Goal: Information Seeking & Learning: Check status

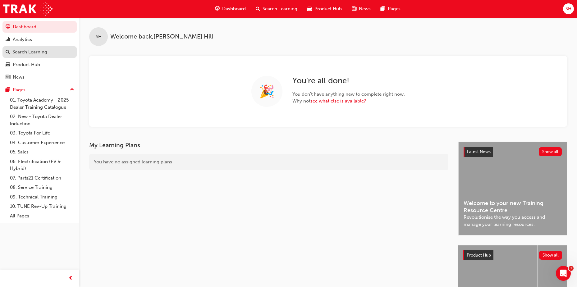
click at [14, 54] on div "Search Learning" at bounding box center [29, 51] width 35 height 7
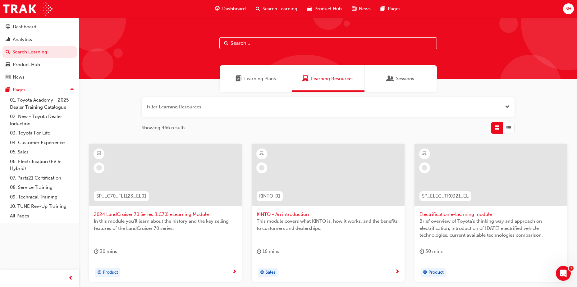
click at [286, 40] on input "text" at bounding box center [327, 43] width 217 height 12
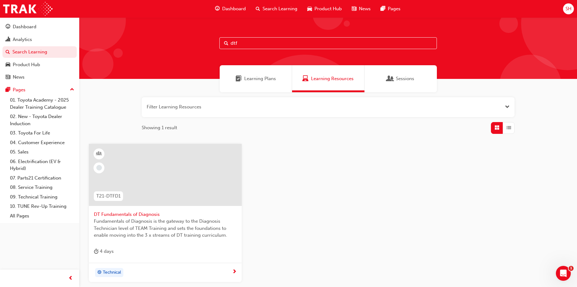
type input "dtf"
click at [170, 193] on div at bounding box center [165, 175] width 153 height 62
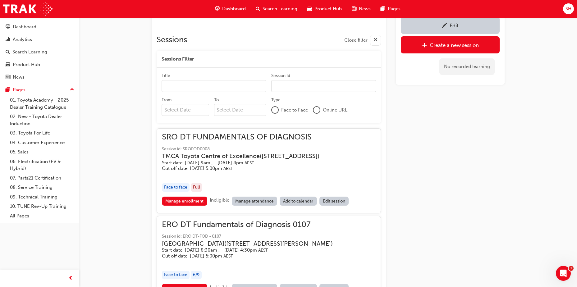
scroll to position [408, 0]
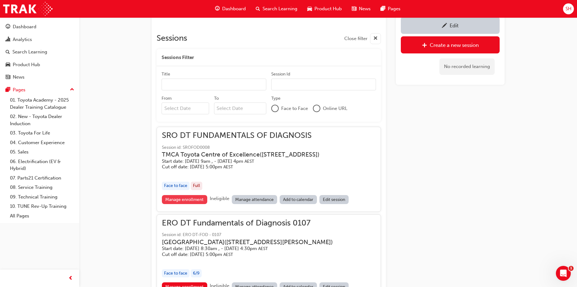
click at [190, 204] on link "Manage enrollment" at bounding box center [184, 199] width 45 height 9
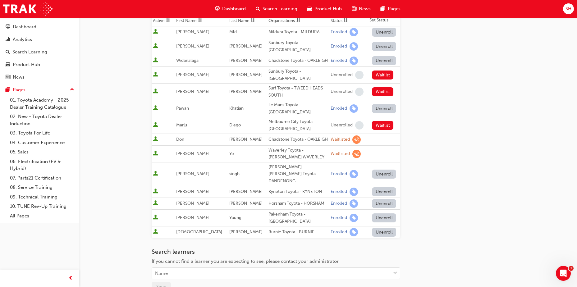
scroll to position [124, 0]
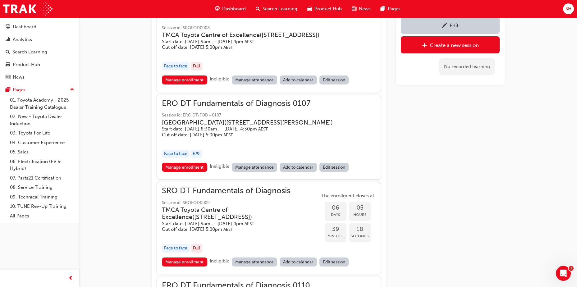
scroll to position [532, 0]
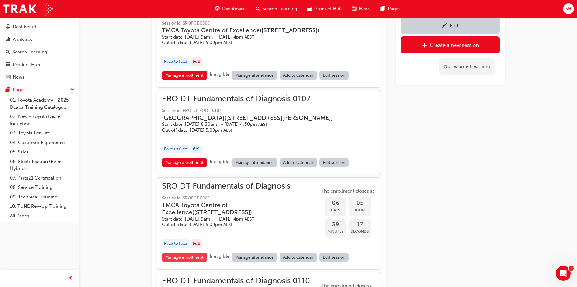
click at [186, 262] on link "Manage enrollment" at bounding box center [184, 257] width 45 height 9
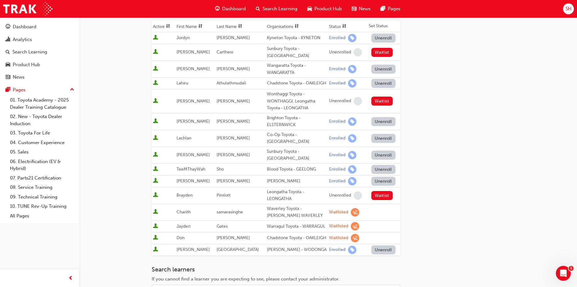
scroll to position [93, 0]
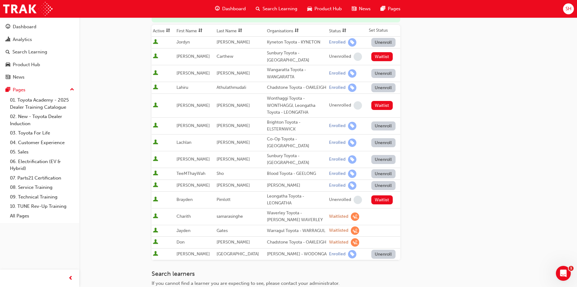
scroll to position [532, 0]
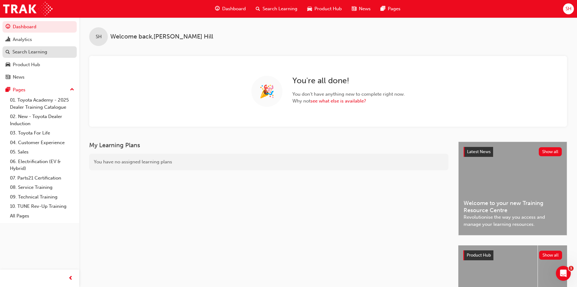
click at [36, 57] on link "Search Learning" at bounding box center [39, 51] width 74 height 11
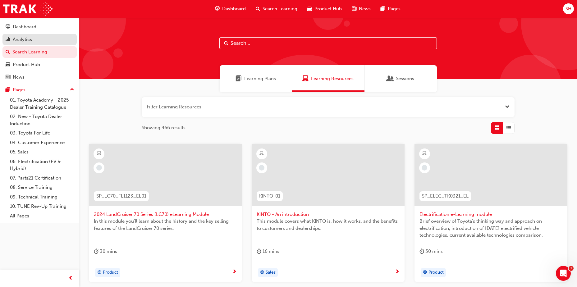
click at [32, 38] on div "Analytics" at bounding box center [22, 39] width 19 height 7
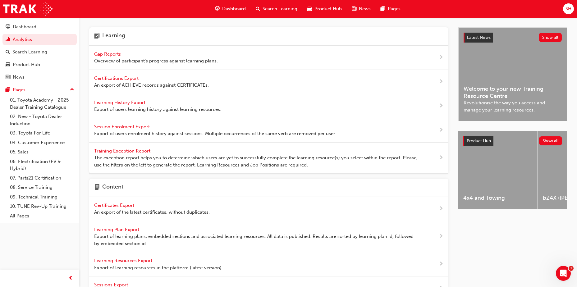
click at [122, 53] on div "Gap Reports Overview of participant's progress against learning plans." at bounding box center [156, 58] width 124 height 14
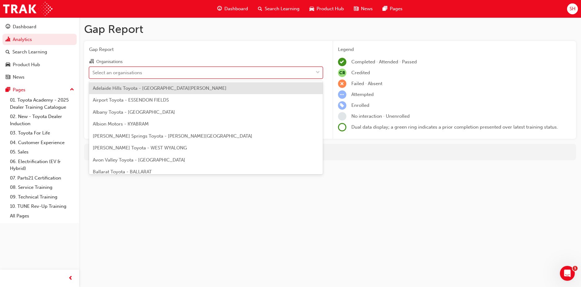
click at [133, 74] on div "Select an organisations" at bounding box center [118, 72] width 50 height 7
click at [93, 74] on input "Organisations option Adelaide Hills Toyota - MOUNT BARKER focused, 1 of 301. 30…" at bounding box center [93, 72] width 1 height 5
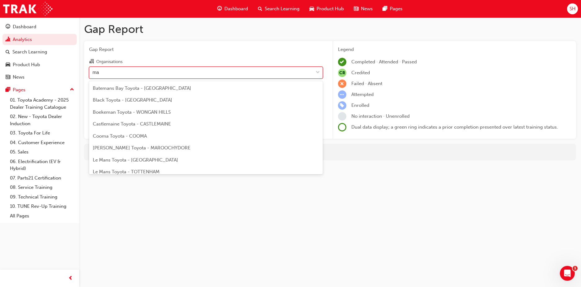
type input "m"
type input "man"
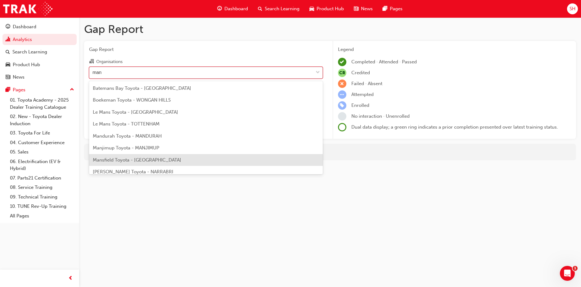
click at [141, 159] on span "Mansfield Toyota - MANSFIELD" at bounding box center [137, 160] width 88 height 6
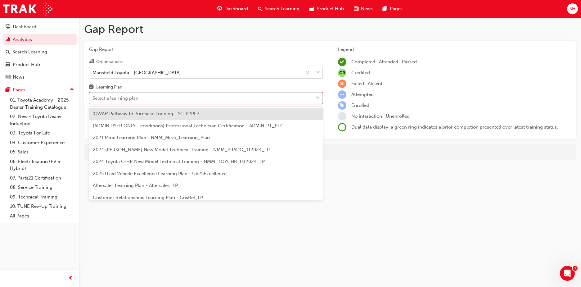
click at [142, 99] on div "Select a learning plan" at bounding box center [201, 98] width 224 height 11
click at [93, 99] on input "Learning Plan option 'OWAF' Pathway to Purchase Training - SC-P2PLP focused, 1 …" at bounding box center [93, 97] width 1 height 5
type input "dt"
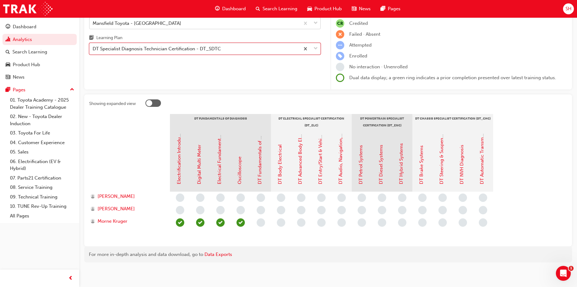
scroll to position [50, 0]
click at [206, 53] on div "DT Specialist Diagnosis Technician Certification - DT_SDTC" at bounding box center [204, 48] width 231 height 12
click at [93, 50] on input "Learning Plan option DT Specialist Diagnosis Technician Certification - DT_SDTC…" at bounding box center [93, 47] width 1 height 5
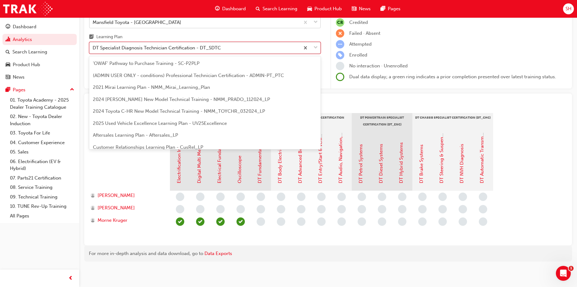
scroll to position [20, 0]
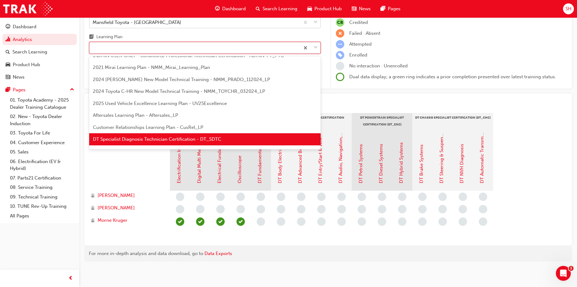
type input "p"
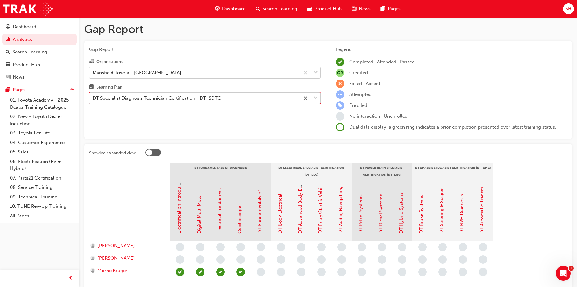
click at [251, 97] on div "DT Specialist Diagnosis Technician Certification - DT_SDTC" at bounding box center [194, 98] width 210 height 11
click at [93, 97] on input "Learning Plan option DT Specialist Diagnosis Technician Certification - DT_SDTC…" at bounding box center [93, 97] width 1 height 5
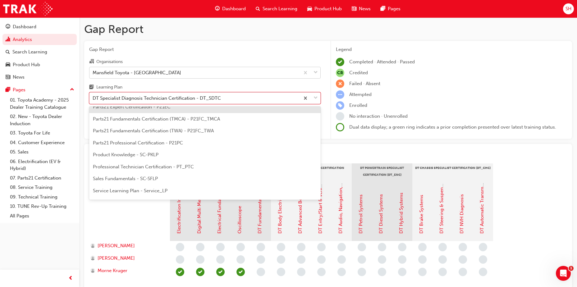
scroll to position [248, 0]
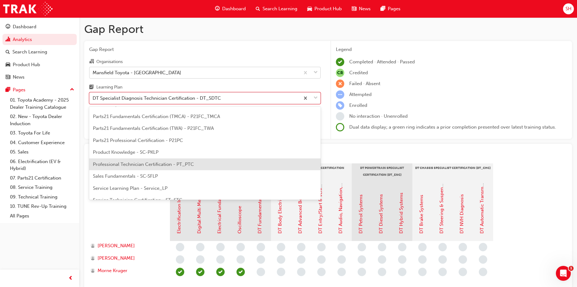
click at [162, 165] on span "Professional Technician Certification - PT_PTC" at bounding box center [143, 164] width 101 height 6
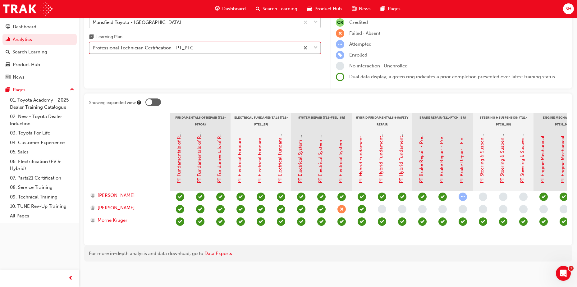
click at [253, 45] on div "Professional Technician Certification - PT_PTC" at bounding box center [194, 48] width 210 height 11
click at [93, 45] on input "Learning Plan option Professional Technician Certification - PT_PTC, selected. …" at bounding box center [93, 47] width 1 height 5
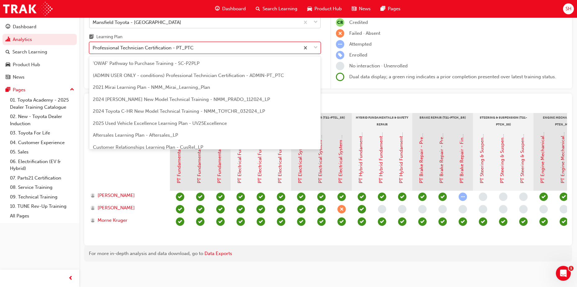
scroll to position [223, 0]
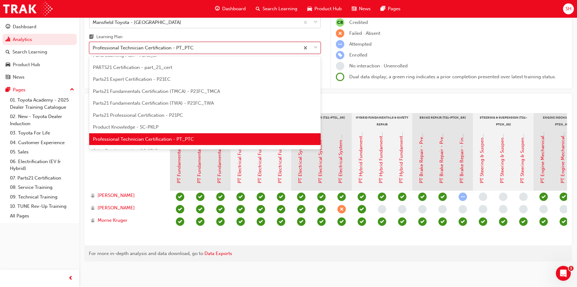
click at [253, 45] on div "Professional Technician Certification - PT_PTC" at bounding box center [194, 48] width 210 height 11
click at [93, 45] on input "Learning Plan option Professional Technician Certification - PT_PTC, selected. …" at bounding box center [93, 47] width 1 height 5
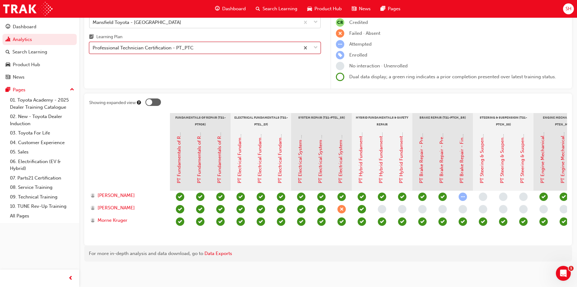
click at [253, 45] on div "Professional Technician Certification - PT_PTC" at bounding box center [194, 48] width 210 height 11
click at [93, 45] on input "Learning Plan option Professional Technician Certification - PT_PTC, selected. …" at bounding box center [93, 47] width 1 height 5
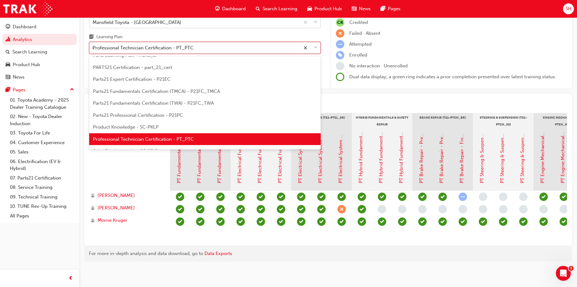
scroll to position [199, 0]
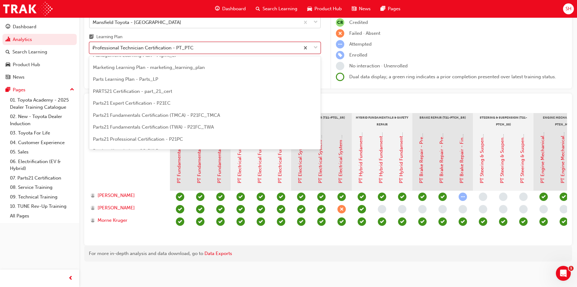
type input "dt"
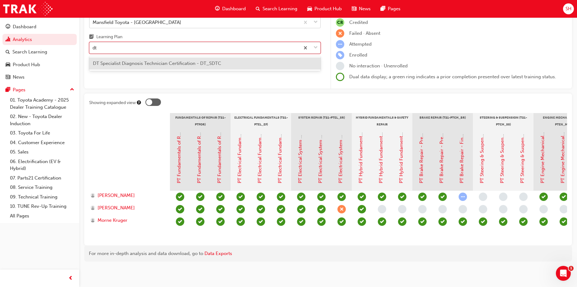
scroll to position [0, 0]
click at [223, 58] on div "DT Specialist Diagnosis Technician Certification - DT_SDTC" at bounding box center [204, 63] width 231 height 12
